Goal: Entertainment & Leisure: Consume media (video, audio)

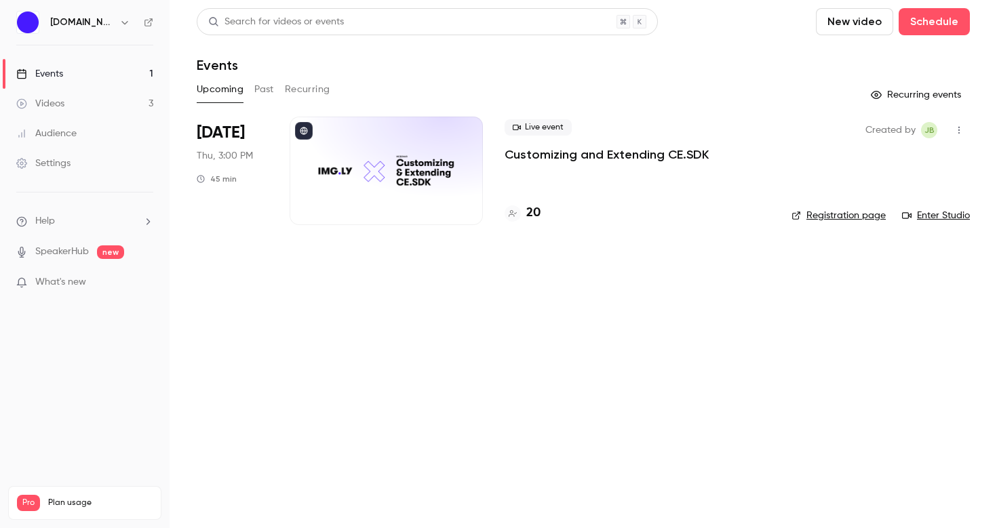
click at [266, 86] on button "Past" at bounding box center [264, 90] width 20 height 22
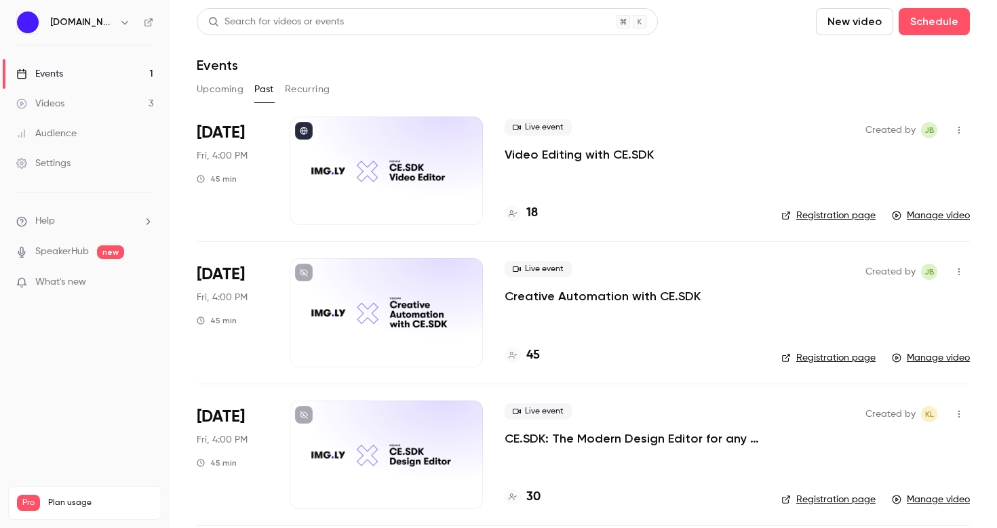
click at [426, 191] on div at bounding box center [386, 171] width 193 height 108
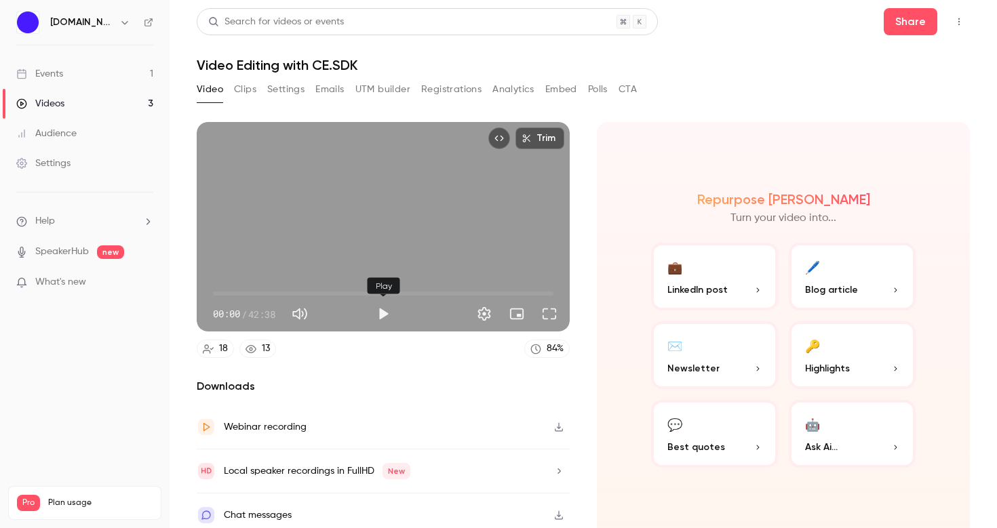
click at [386, 312] on button "Play" at bounding box center [383, 313] width 27 height 27
click at [317, 293] on span "03:12" at bounding box center [383, 294] width 340 height 22
click at [357, 294] on span "18:00" at bounding box center [383, 294] width 340 height 22
click at [339, 291] on span "15:47" at bounding box center [383, 294] width 340 height 22
click at [347, 294] on span "15:49" at bounding box center [383, 294] width 340 height 22
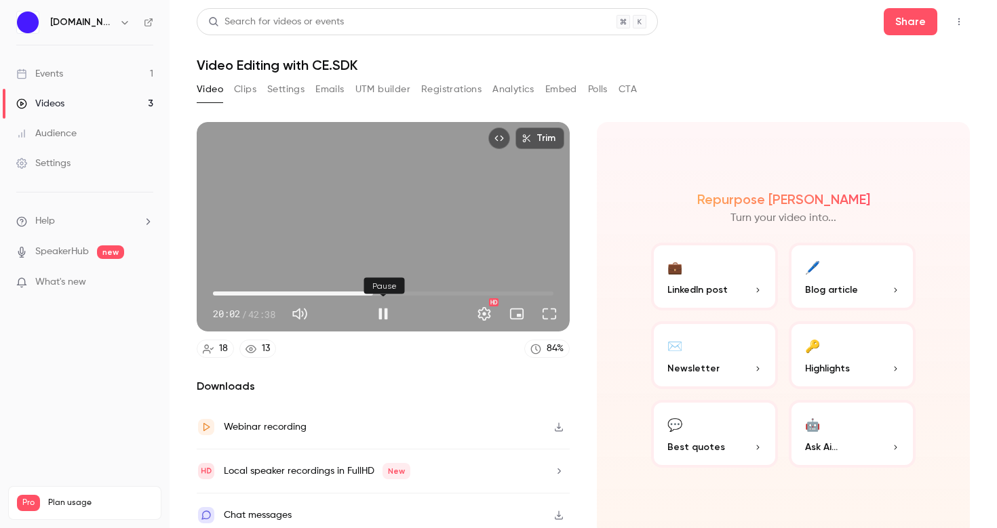
type input "******"
click at [382, 315] on button "Pause" at bounding box center [383, 313] width 27 height 27
